Goal: Task Accomplishment & Management: Use online tool/utility

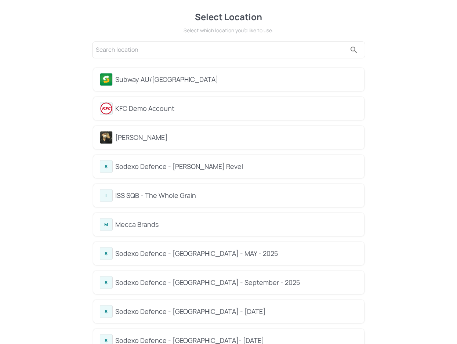
click at [168, 82] on div "Subway AU/[GEOGRAPHIC_DATA]" at bounding box center [237, 79] width 242 height 10
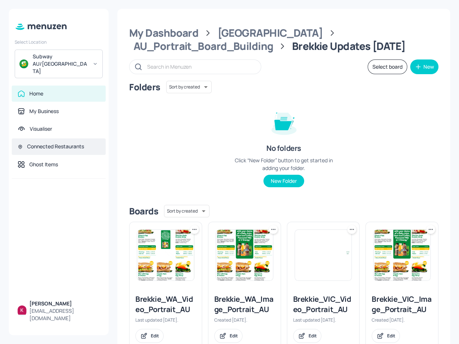
click at [61, 138] on div "Connected Restaurants" at bounding box center [59, 146] width 94 height 17
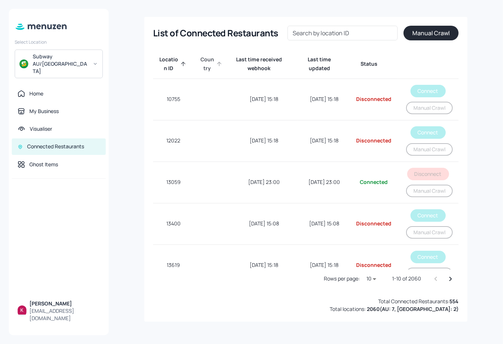
click at [215, 68] on span "Country" at bounding box center [212, 64] width 24 height 18
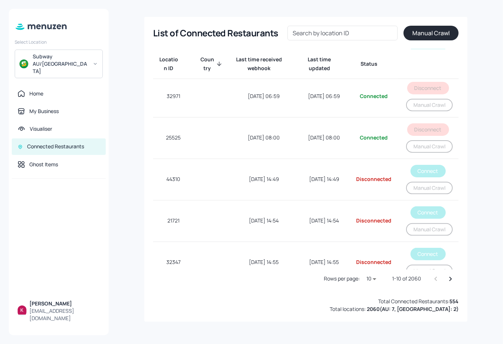
scroll to position [219, 0]
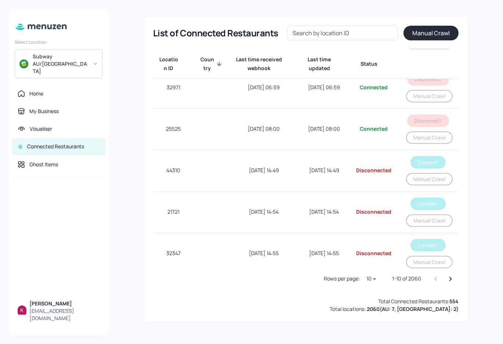
click at [211, 62] on span "Country" at bounding box center [212, 64] width 24 height 18
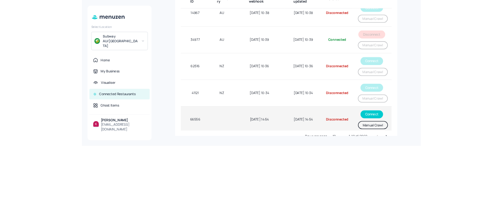
scroll to position [56, 0]
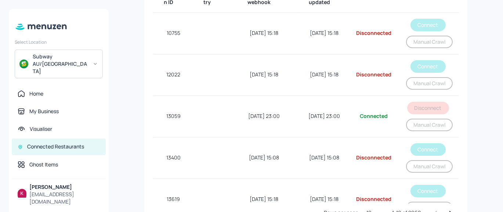
click at [475, 59] on div "List of Connected Restaurants Search by location ID Search by location ID Manua…" at bounding box center [305, 106] width 376 height 194
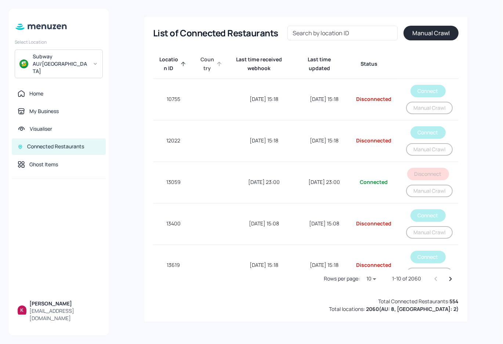
click at [213, 61] on span "Country" at bounding box center [212, 64] width 24 height 18
click at [215, 61] on span "Country" at bounding box center [212, 64] width 24 height 18
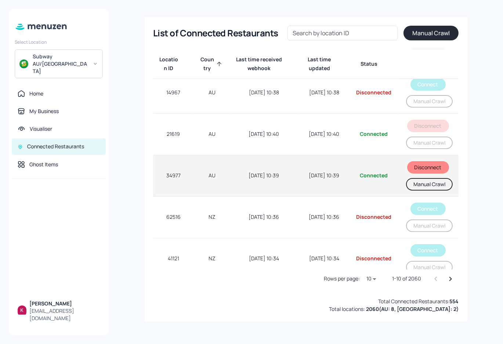
scroll to position [219, 0]
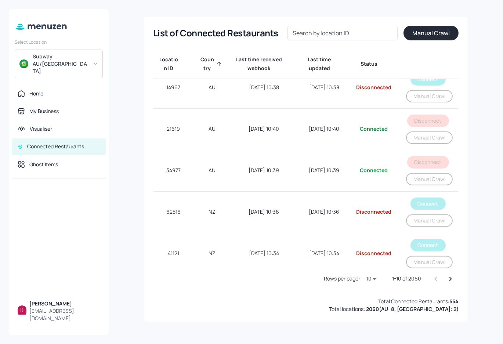
click at [449, 211] on icon "Go to next page" at bounding box center [450, 278] width 9 height 9
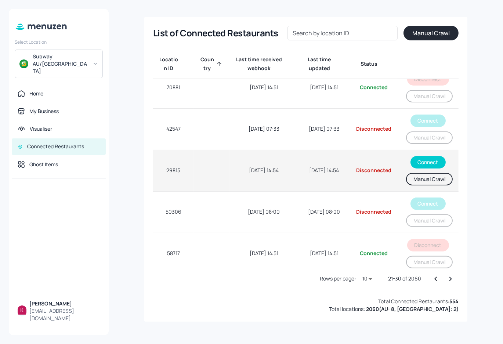
click at [174, 167] on td "29815" at bounding box center [173, 170] width 41 height 41
drag, startPoint x: 187, startPoint y: 165, endPoint x: 154, endPoint y: 166, distance: 32.3
click at [154, 166] on td "29815" at bounding box center [173, 170] width 41 height 41
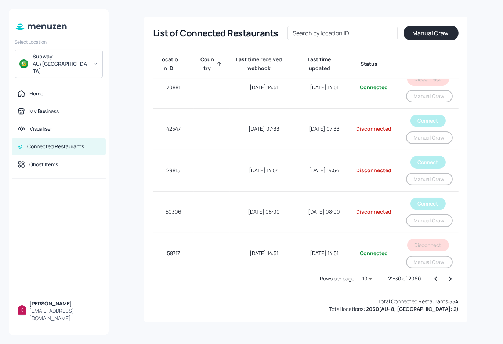
drag, startPoint x: 122, startPoint y: 135, endPoint x: 287, endPoint y: 311, distance: 241.7
click at [287, 211] on div "List of Connected Restaurants Search by location ID Search by location ID Manua…" at bounding box center [305, 169] width 323 height 304
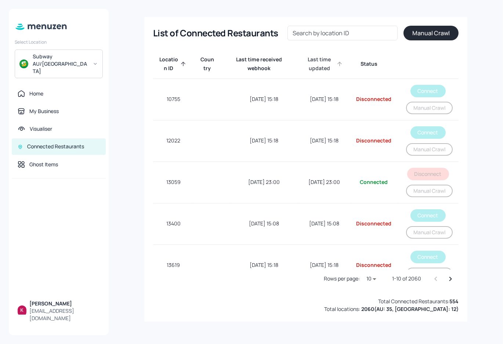
click at [310, 61] on span "Last time updated" at bounding box center [324, 64] width 40 height 18
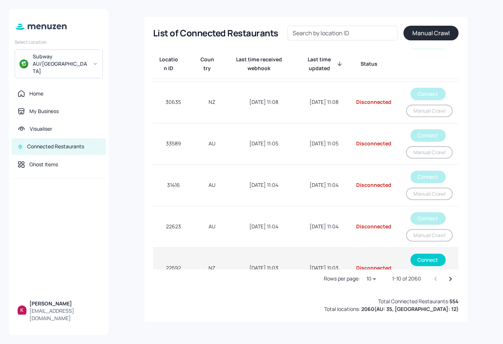
scroll to position [219, 0]
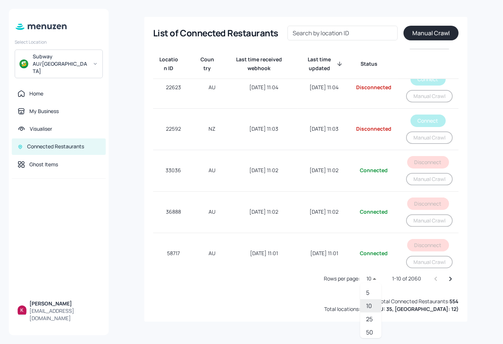
click at [376, 211] on body "Select Location Subway AU/NZ Home My Business Visualiser Connected Restaurants …" at bounding box center [251, 172] width 503 height 344
click at [367, 211] on li "50" at bounding box center [370, 331] width 21 height 13
type input "50"
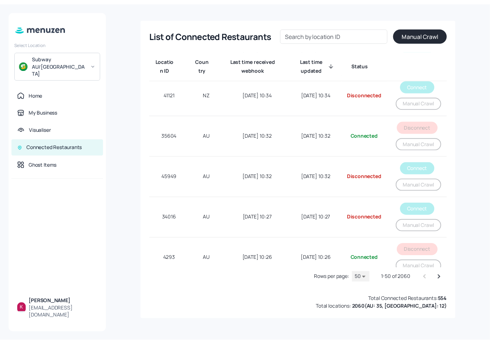
scroll to position [1857, 0]
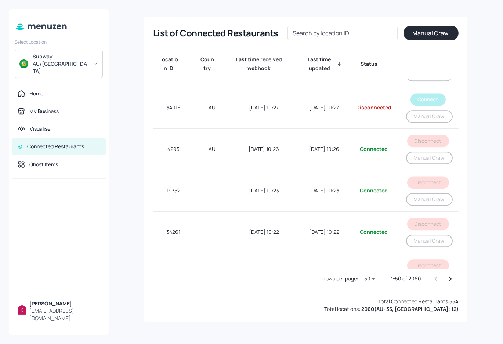
click at [136, 127] on div "List of Connected Restaurants Search by location ID Search by location ID Manua…" at bounding box center [305, 172] width 376 height 326
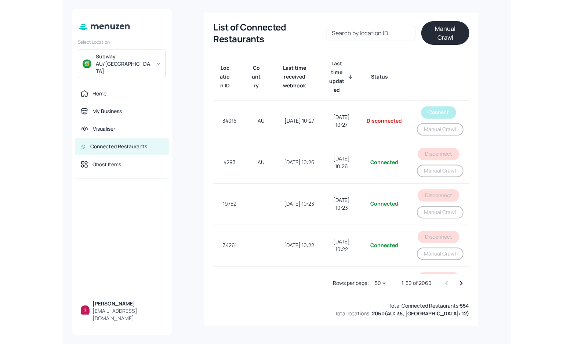
scroll to position [1875, 0]
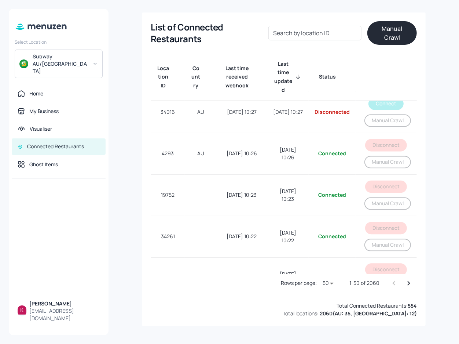
click at [366, 72] on th at bounding box center [386, 77] width 61 height 47
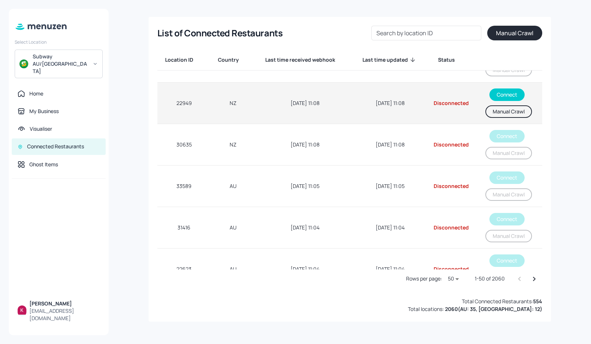
scroll to position [0, 0]
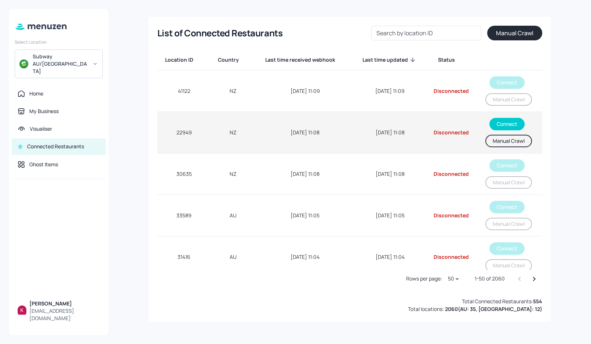
drag, startPoint x: 194, startPoint y: 134, endPoint x: 176, endPoint y: 132, distance: 18.4
click at [176, 132] on td "22949" at bounding box center [183, 132] width 53 height 41
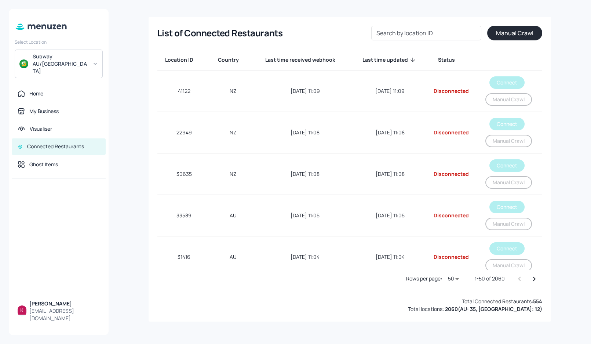
click at [502, 33] on button "Manual Crawl" at bounding box center [514, 33] width 55 height 15
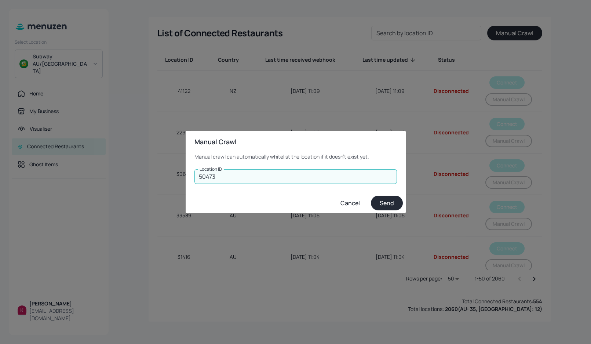
type input "50473"
click at [393, 204] on button "Send" at bounding box center [387, 203] width 32 height 15
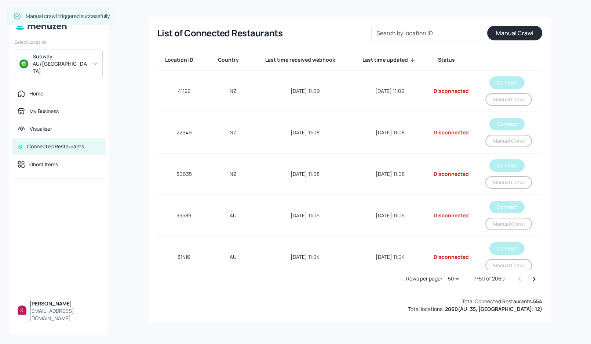
click at [369, 15] on div "List of Connected Restaurants Search by location ID Search by location ID Manua…" at bounding box center [349, 172] width 465 height 326
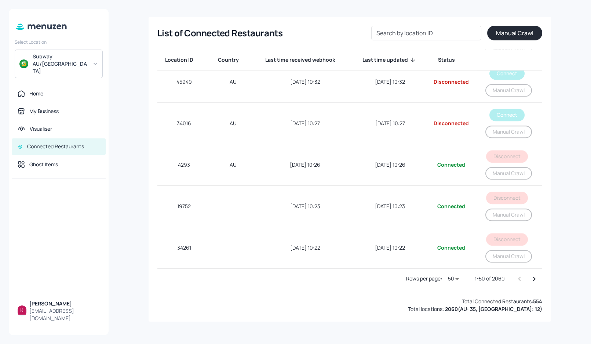
scroll to position [1849, 0]
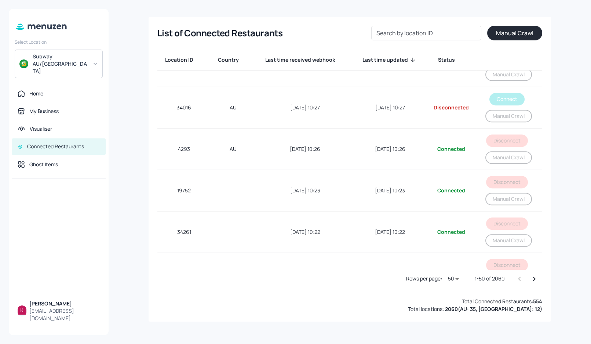
click at [424, 32] on input "Search by location ID" at bounding box center [426, 33] width 110 height 15
type input "50473"
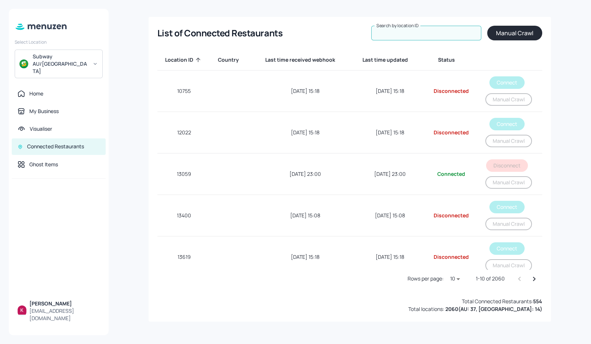
click at [444, 33] on input "Search by location ID" at bounding box center [426, 33] width 110 height 15
paste input "50473"
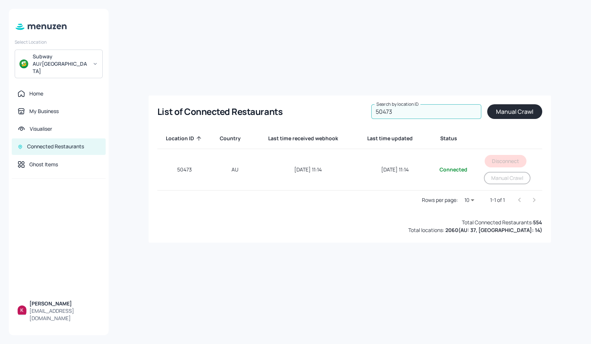
type input "50473"
